Goal: Information Seeking & Learning: Compare options

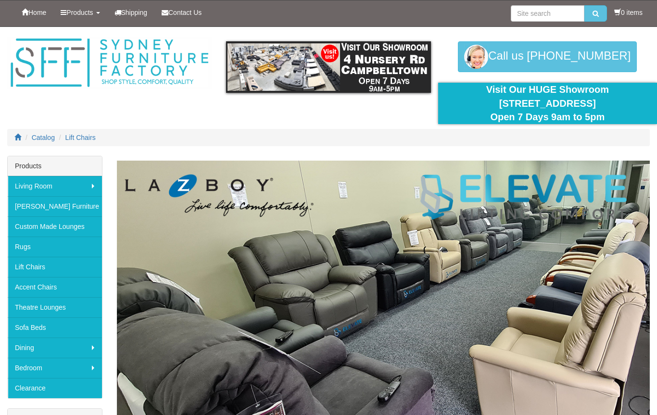
click at [73, 270] on link "Lift Chairs" at bounding box center [55, 267] width 94 height 20
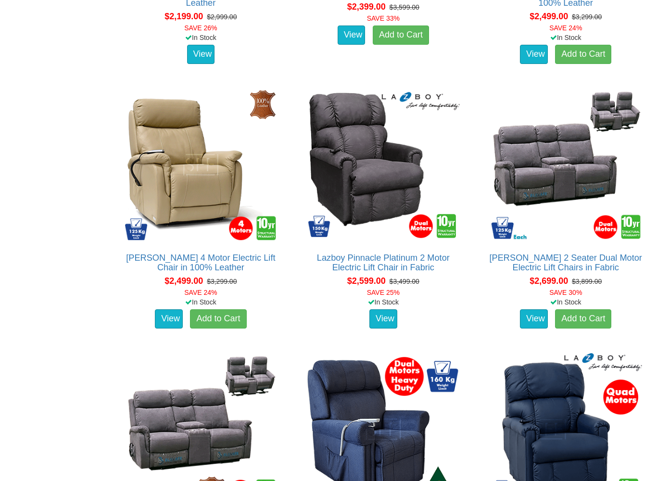
scroll to position [1891, 0]
click at [205, 208] on img at bounding box center [200, 164] width 157 height 157
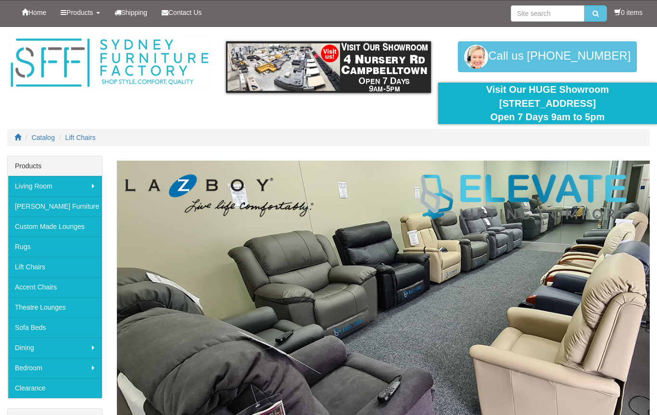
scroll to position [1918, 0]
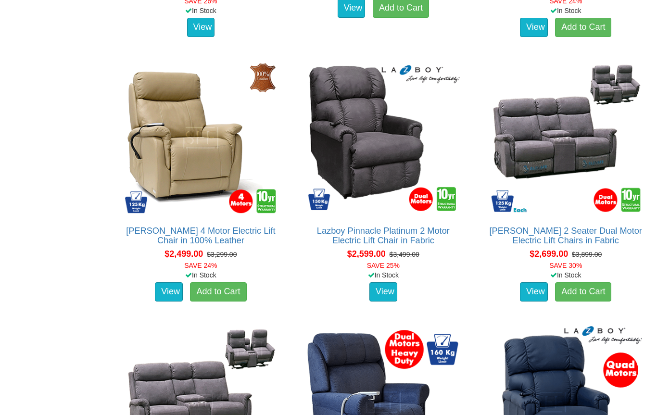
click at [427, 234] on link "Lazboy Pinnacle Platinum 2 Motor Electric Lift Chair in Fabric" at bounding box center [383, 235] width 133 height 19
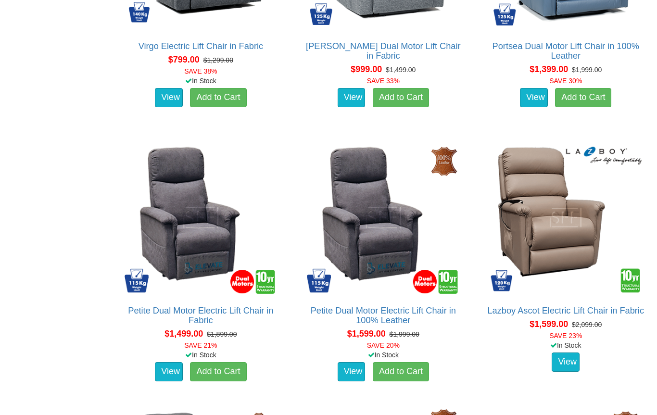
scroll to position [773, 0]
